Goal: Transaction & Acquisition: Purchase product/service

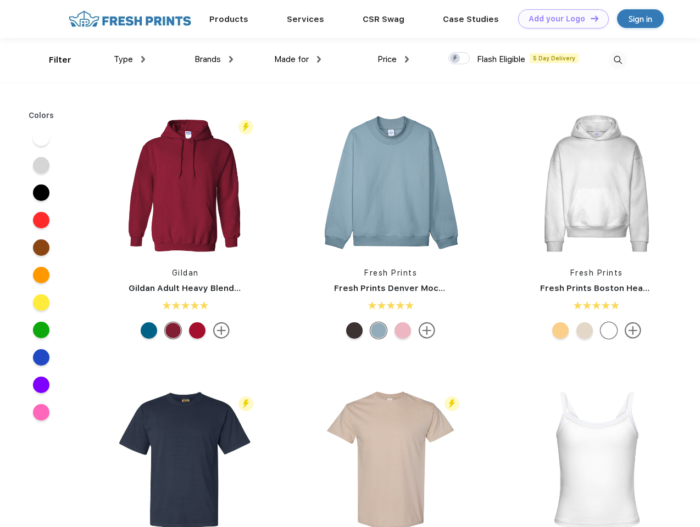
scroll to position [1, 0]
click at [559, 19] on link "Add your Logo Design Tool" at bounding box center [563, 18] width 91 height 19
click at [0, 0] on div "Design Tool" at bounding box center [0, 0] width 0 height 0
click at [589, 18] on link "Add your Logo Design Tool" at bounding box center [563, 18] width 91 height 19
click at [53, 60] on div "Filter" at bounding box center [60, 60] width 23 height 13
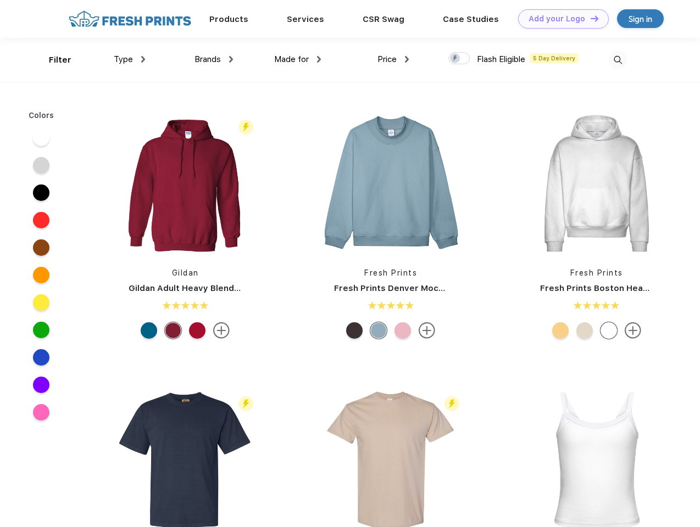
click at [130, 59] on span "Type" at bounding box center [123, 59] width 19 height 10
click at [214, 59] on span "Brands" at bounding box center [207, 59] width 26 height 10
click at [298, 59] on span "Made for" at bounding box center [291, 59] width 35 height 10
click at [393, 59] on span "Price" at bounding box center [386, 59] width 19 height 10
click at [459, 59] on div at bounding box center [458, 58] width 21 height 12
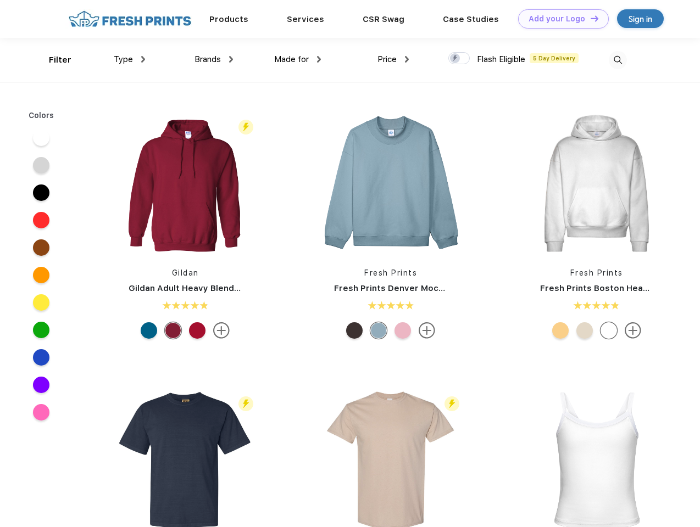
click at [455, 59] on input "checkbox" at bounding box center [451, 55] width 7 height 7
click at [617, 60] on img at bounding box center [618, 60] width 18 height 18
